Goal: Information Seeking & Learning: Learn about a topic

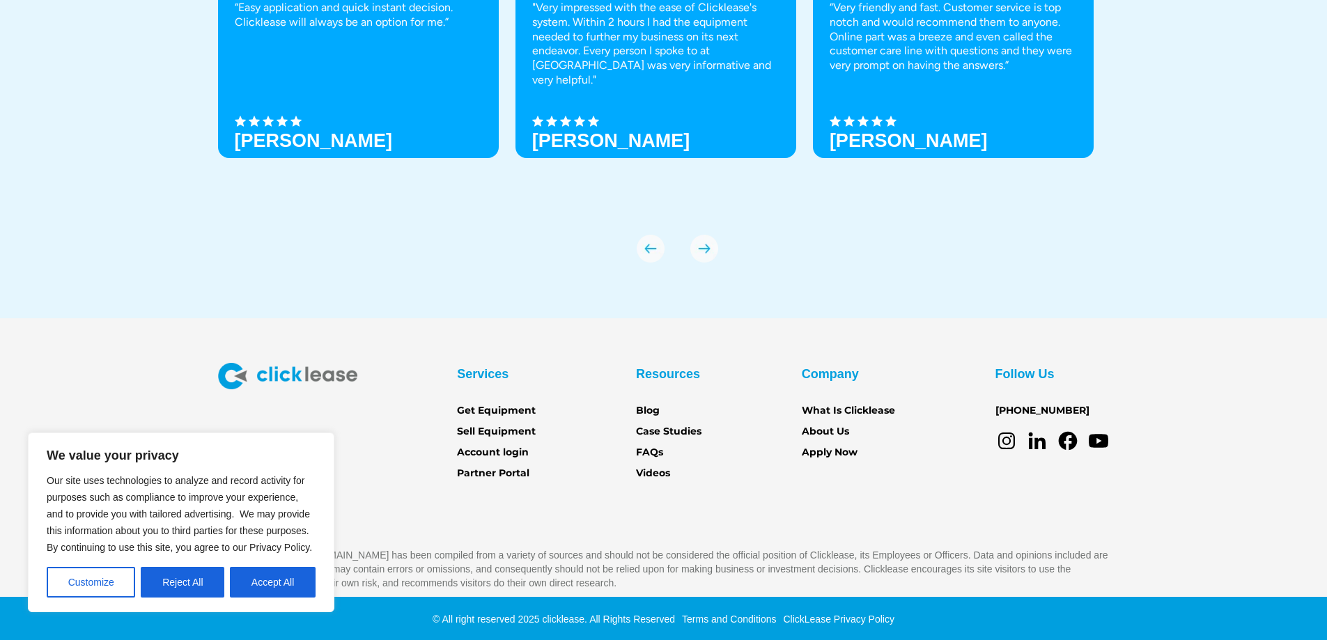
scroll to position [4911, 0]
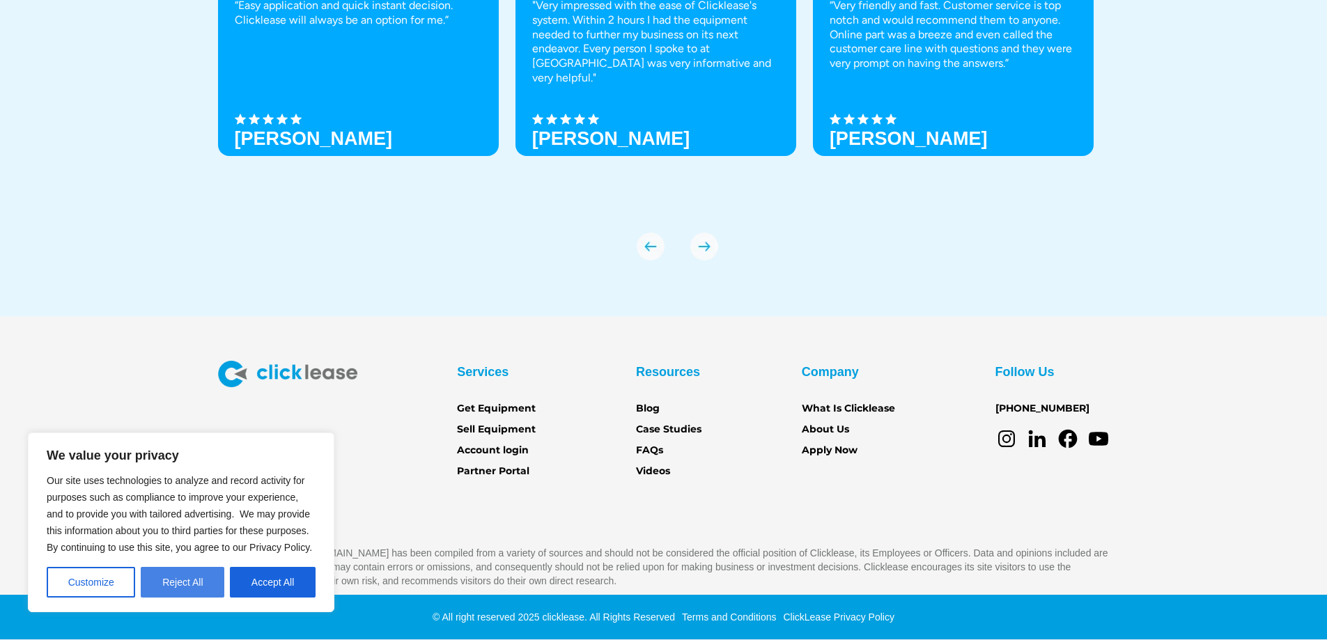
click at [188, 584] on button "Reject All" at bounding box center [183, 582] width 84 height 31
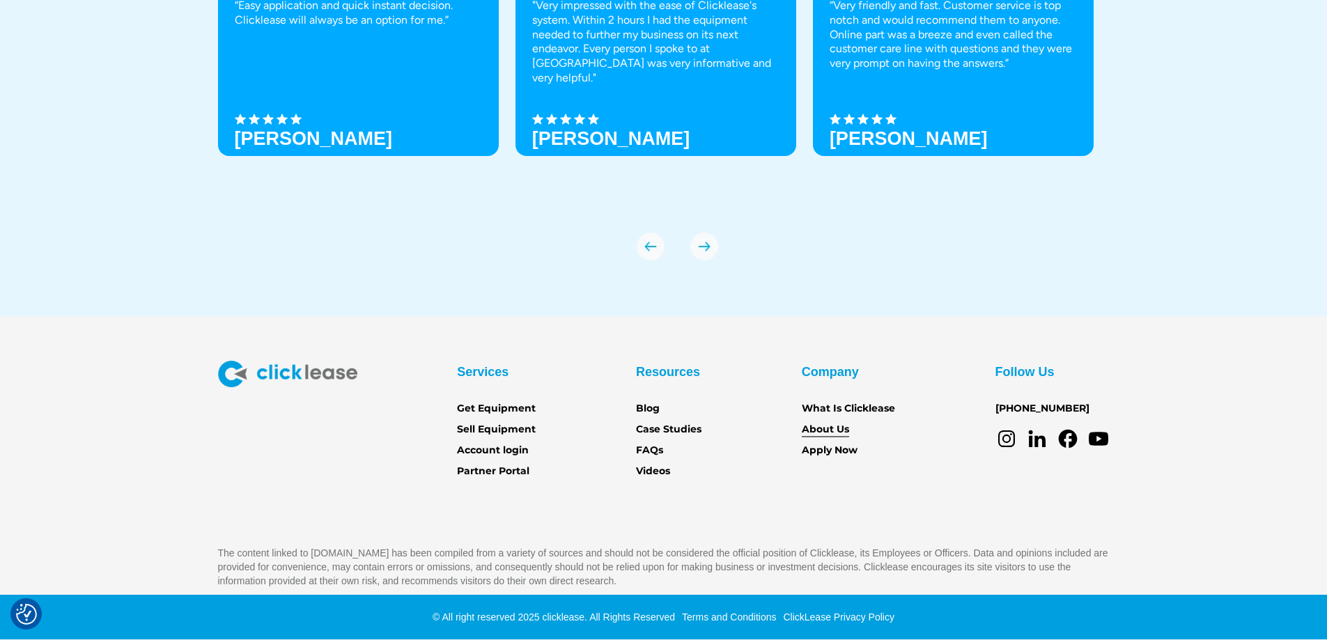
click at [835, 426] on link "About Us" at bounding box center [825, 429] width 47 height 15
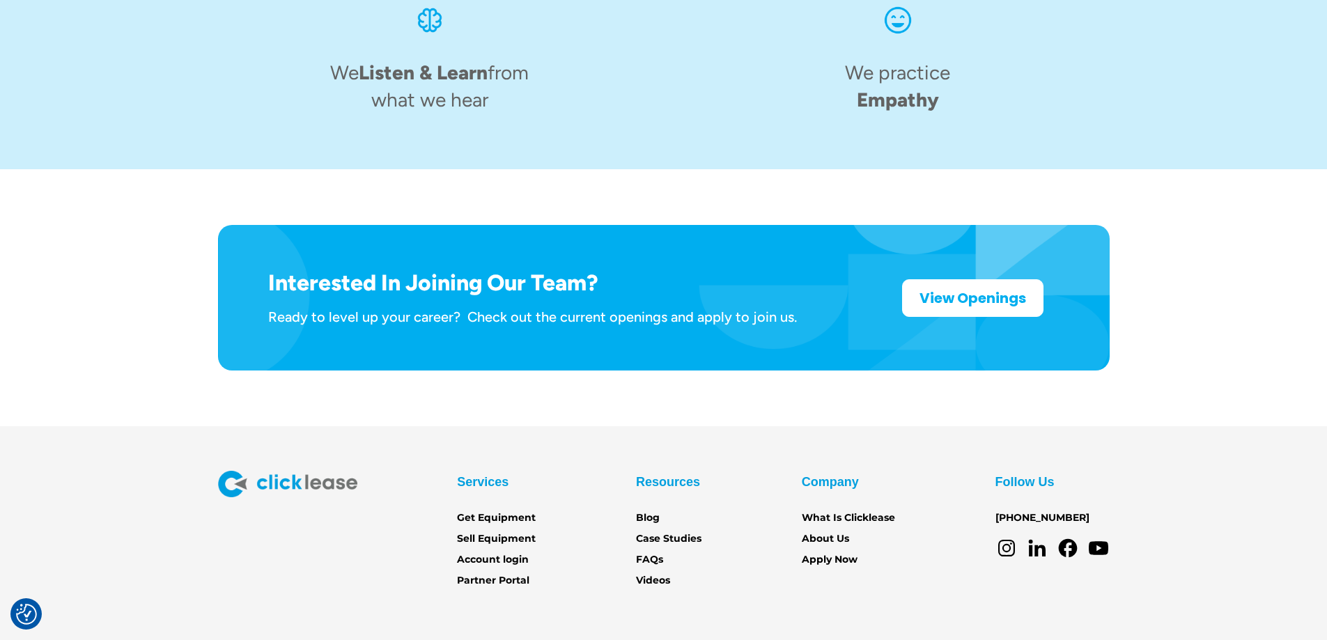
scroll to position [2162, 0]
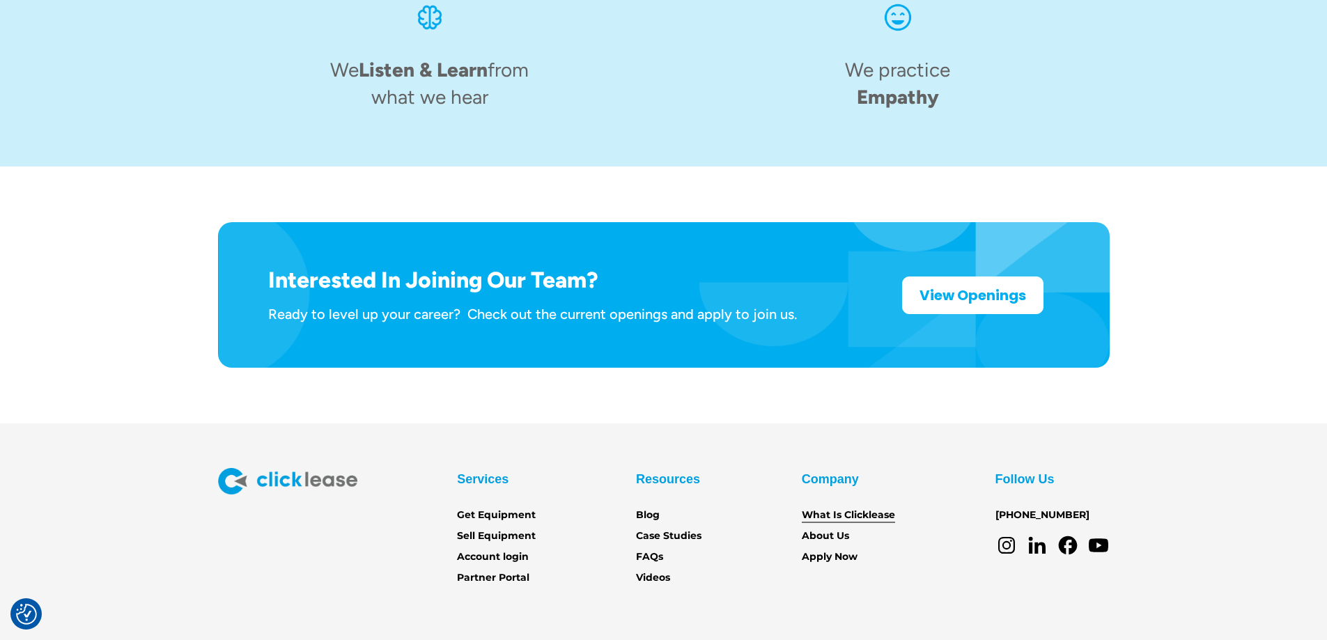
click at [833, 508] on link "What Is Clicklease" at bounding box center [848, 515] width 93 height 15
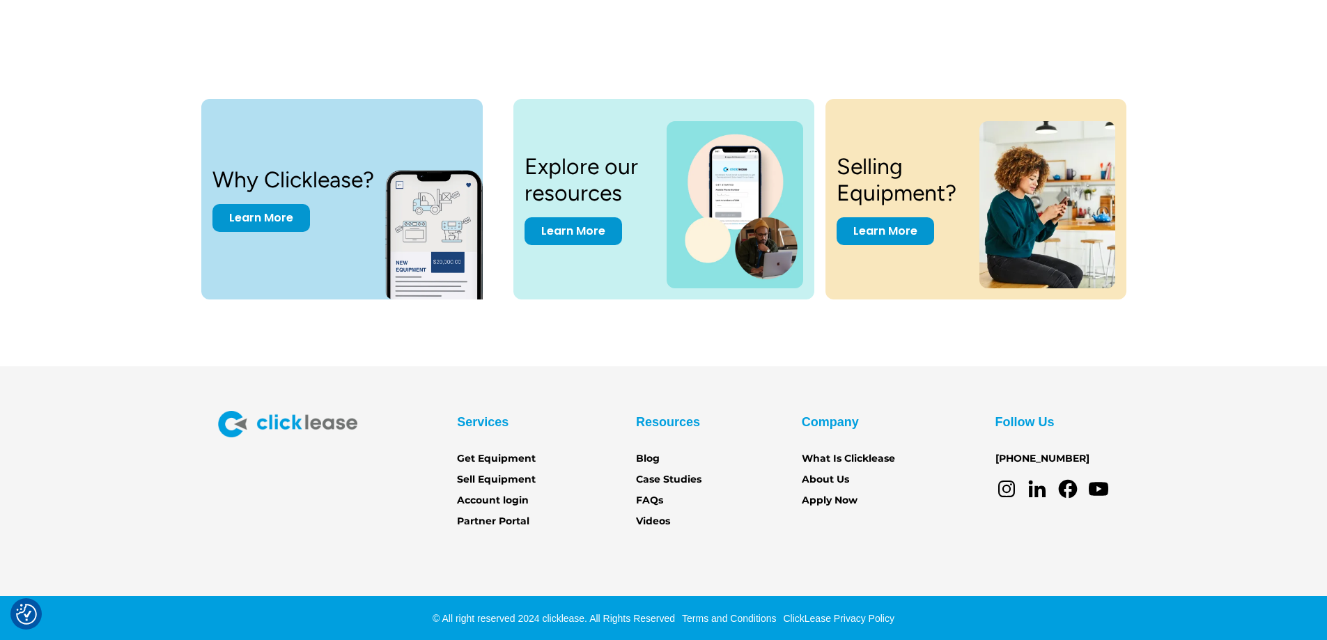
scroll to position [2895, 0]
